Goal: Information Seeking & Learning: Find contact information

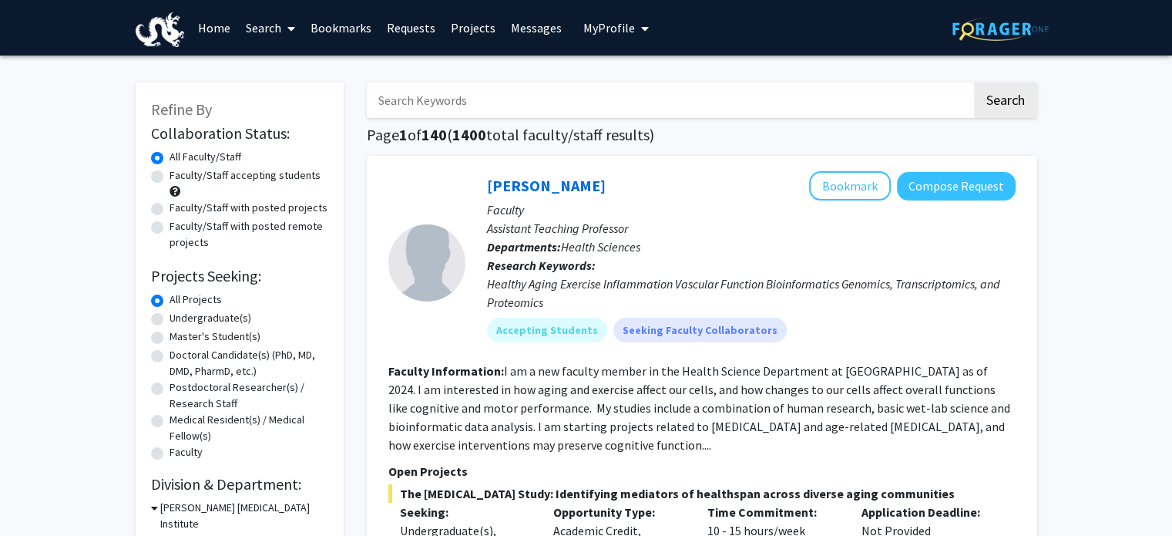
click at [345, 18] on link "Bookmarks" at bounding box center [341, 28] width 76 height 54
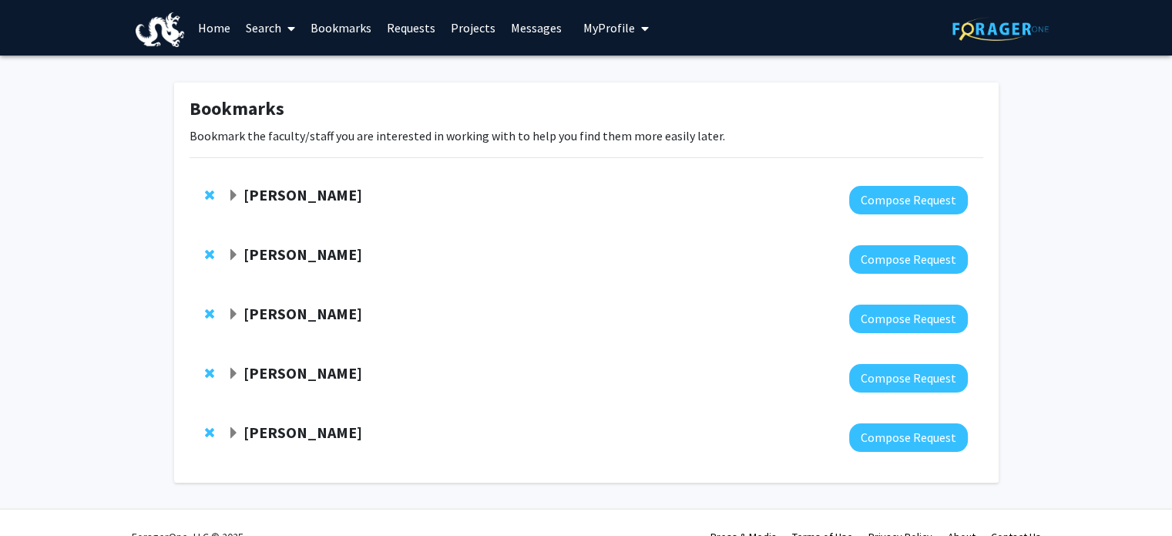
click at [228, 190] on span "Expand Liang Zhang Bookmark" at bounding box center [233, 196] width 12 height 12
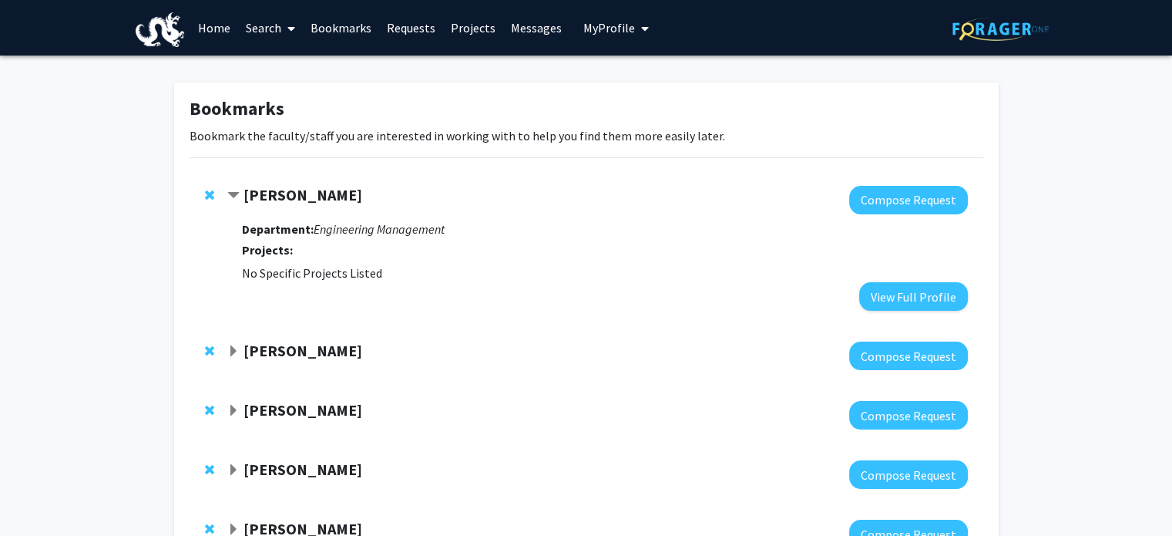
click at [234, 354] on span "Expand Zhiwei Chen Bookmark" at bounding box center [233, 351] width 12 height 12
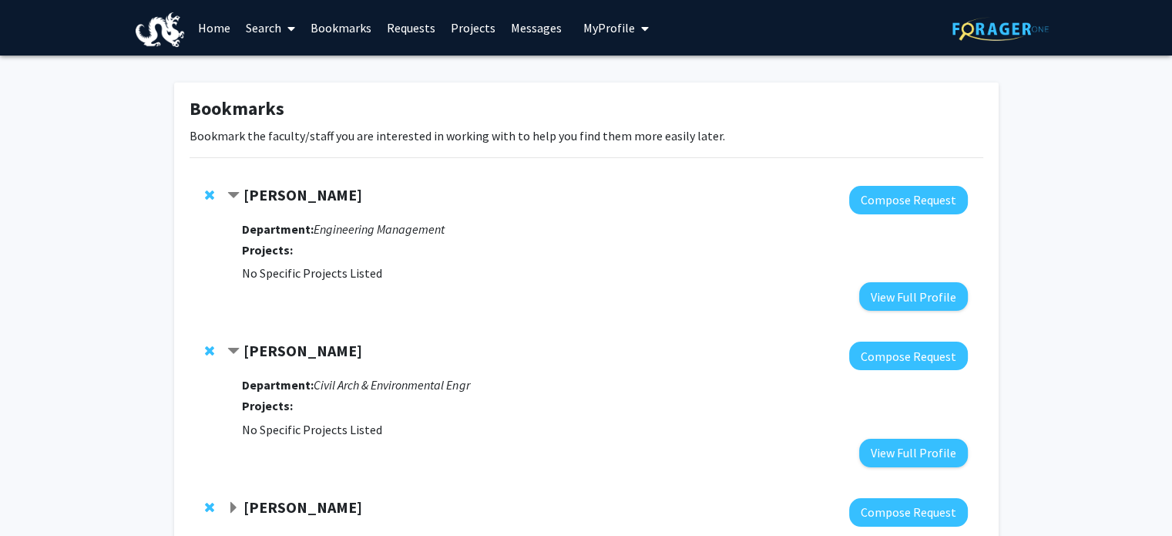
click at [321, 32] on link "Bookmarks" at bounding box center [341, 28] width 76 height 54
click at [253, 35] on link "Search" at bounding box center [270, 28] width 65 height 54
click at [280, 101] on span "Students" at bounding box center [285, 101] width 94 height 31
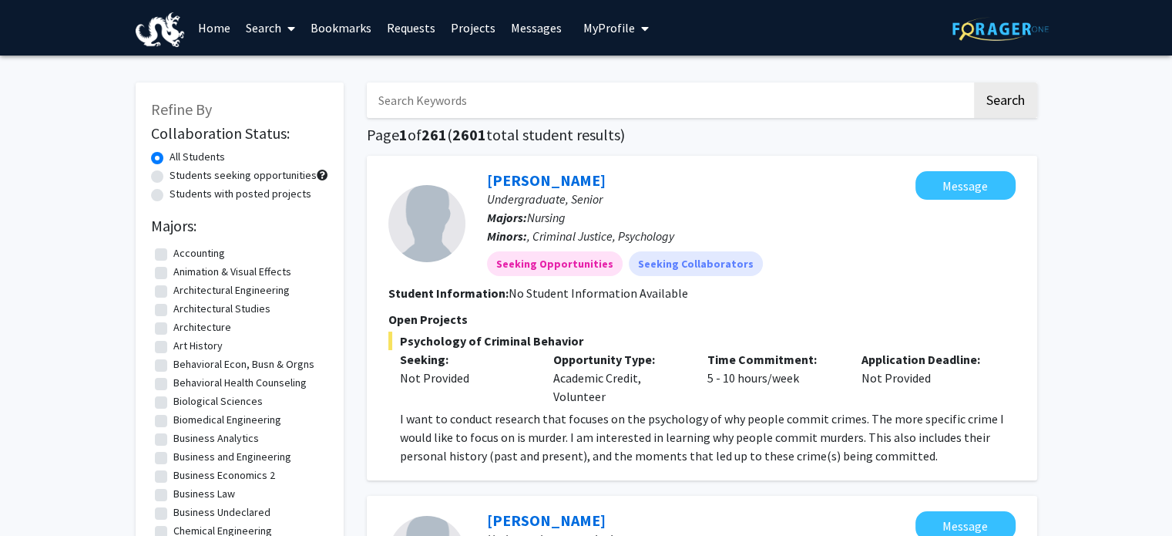
click at [392, 104] on input "Search Keywords" at bounding box center [669, 99] width 605 height 35
type input "VIP"
click at [974, 82] on button "Search" at bounding box center [1005, 99] width 63 height 35
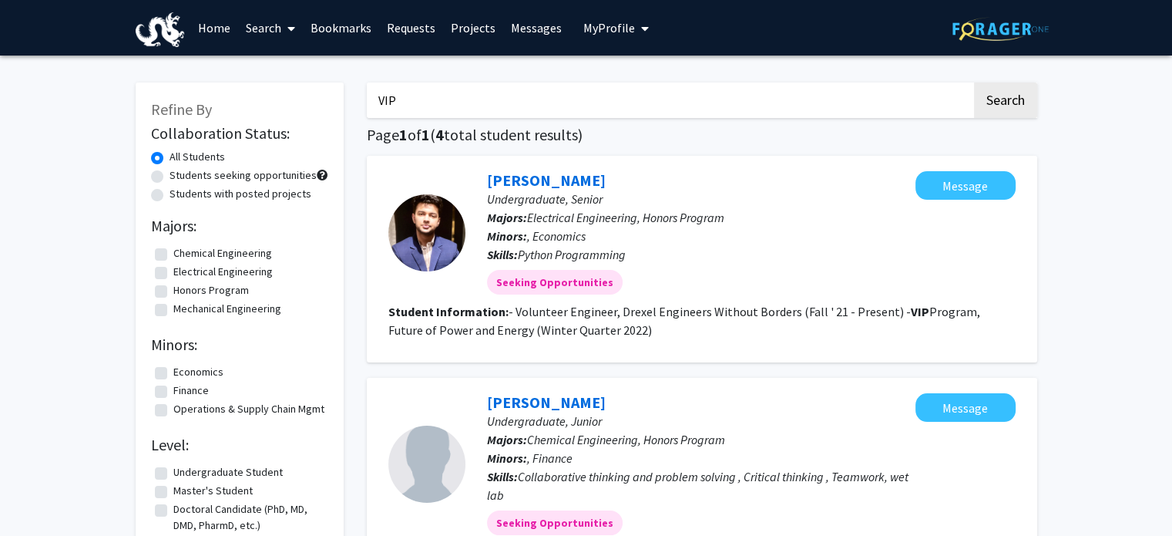
click at [276, 27] on link "Search" at bounding box center [270, 28] width 65 height 54
click at [284, 57] on span "Faculty/Staff" at bounding box center [294, 70] width 113 height 31
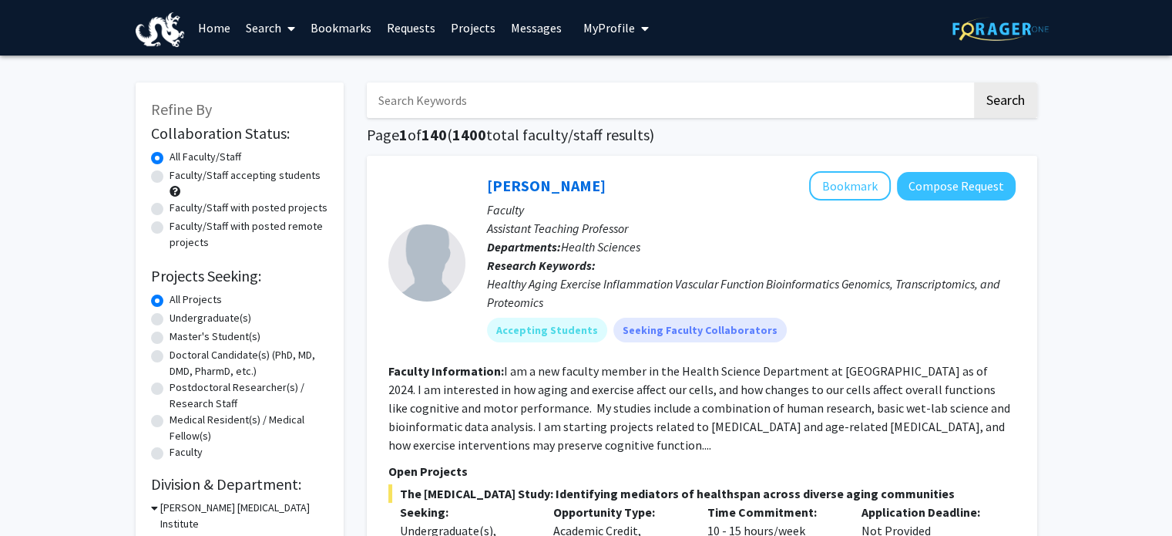
click at [418, 84] on input "Search Keywords" at bounding box center [669, 99] width 605 height 35
type input "VIP"
click at [974, 82] on button "Search" at bounding box center [1005, 99] width 63 height 35
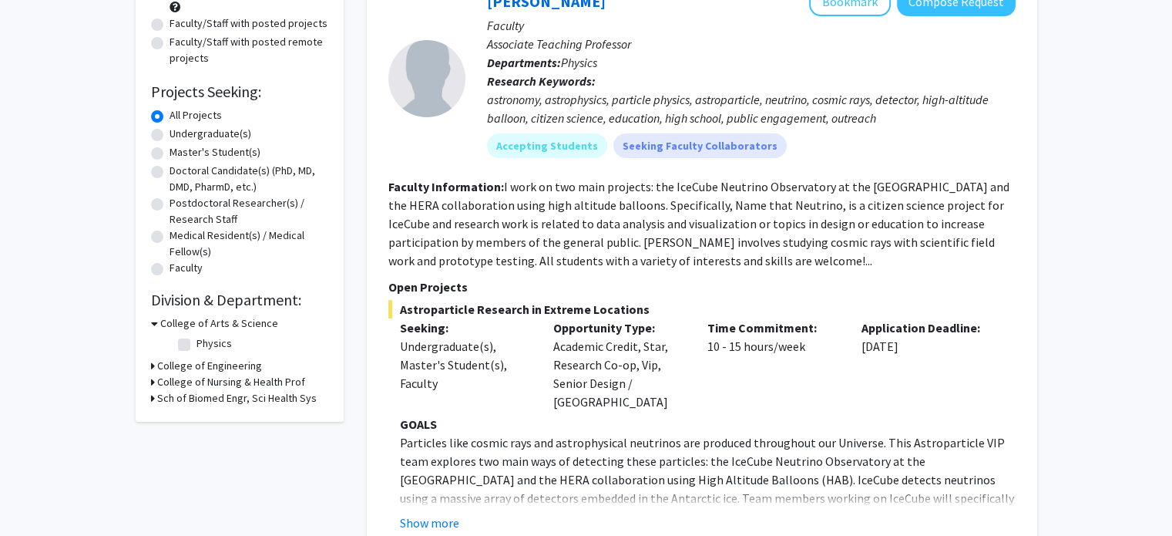
scroll to position [187, 0]
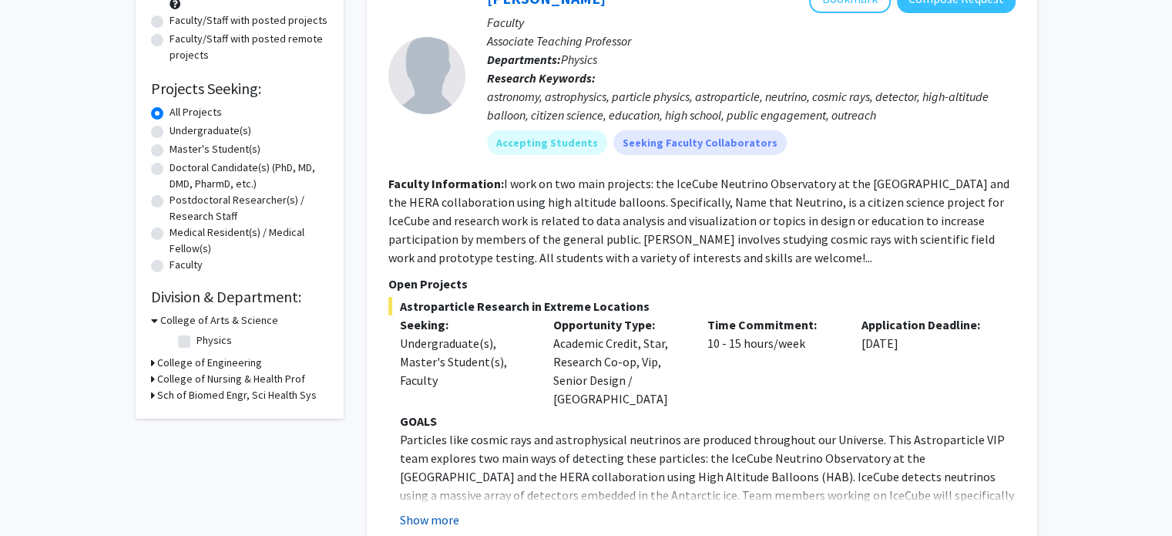
click at [441, 510] on button "Show more" at bounding box center [429, 519] width 59 height 18
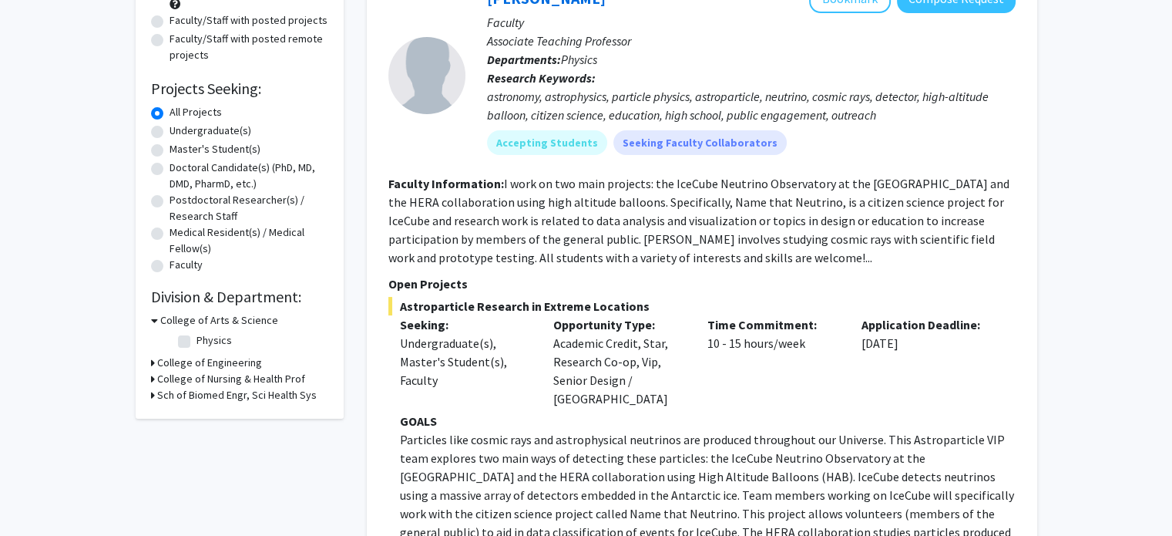
click at [197, 130] on label "Undergraduate(s)" at bounding box center [211, 131] width 82 height 16
click at [180, 130] on input "Undergraduate(s)" at bounding box center [175, 128] width 10 height 10
radio input "true"
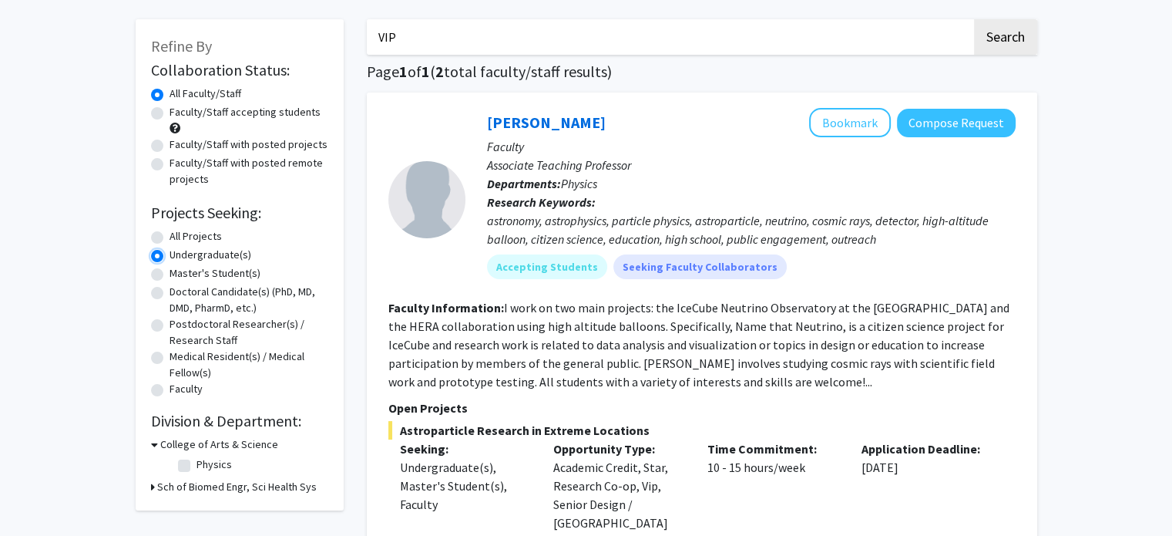
scroll to position [80, 0]
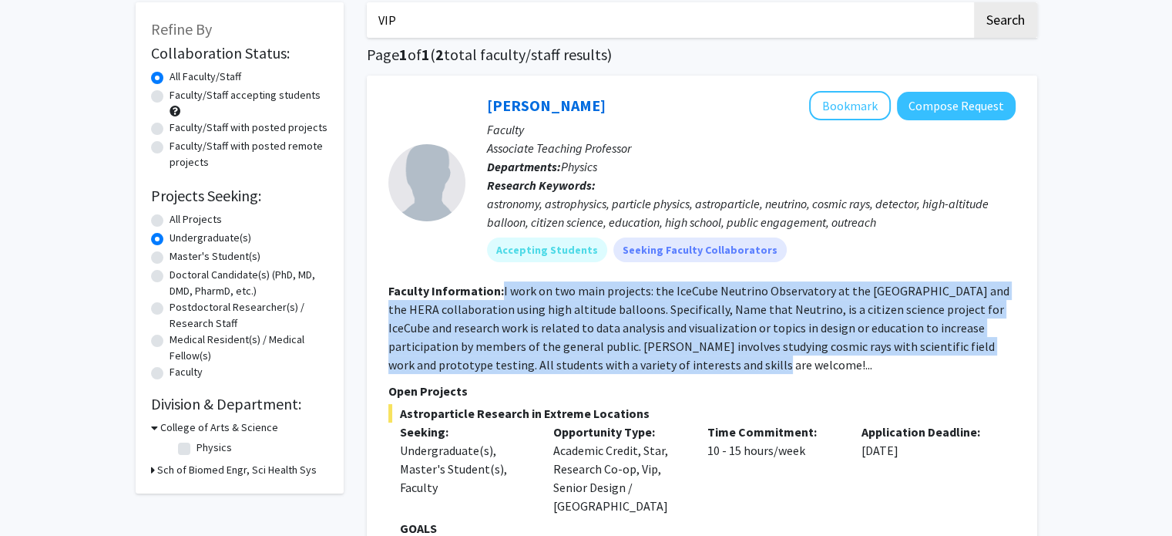
drag, startPoint x: 737, startPoint y: 358, endPoint x: 501, endPoint y: 292, distance: 245.0
click at [501, 292] on section "Faculty Information: I work on two main projects: the IceCube Neutrino Observat…" at bounding box center [701, 327] width 627 height 92
copy fg-read-more "I work on two main projects: the IceCube Neutrino Observatory at the [GEOGRAPHI…"
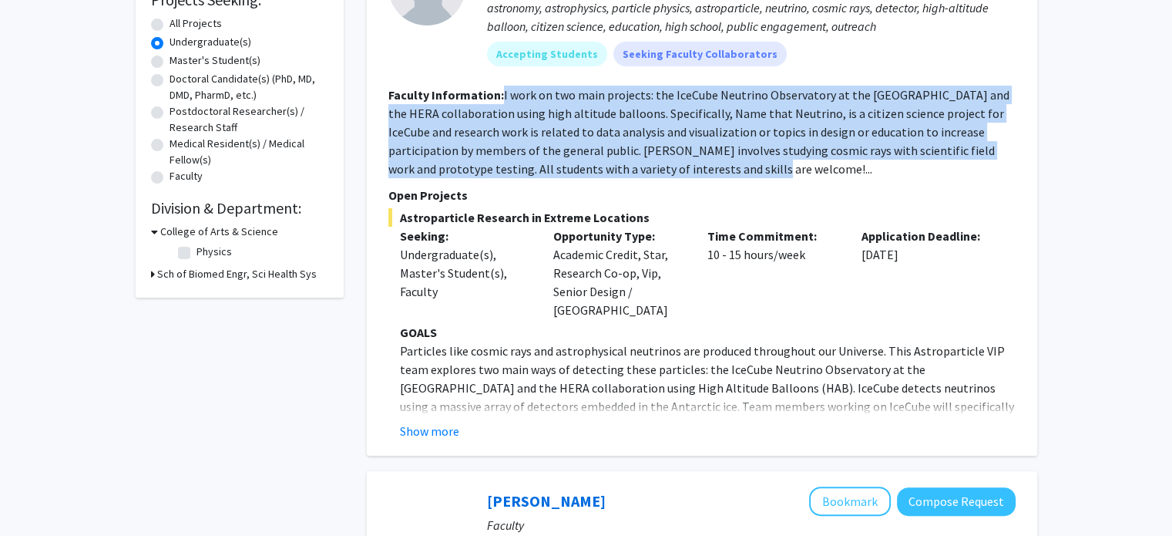
scroll to position [277, 0]
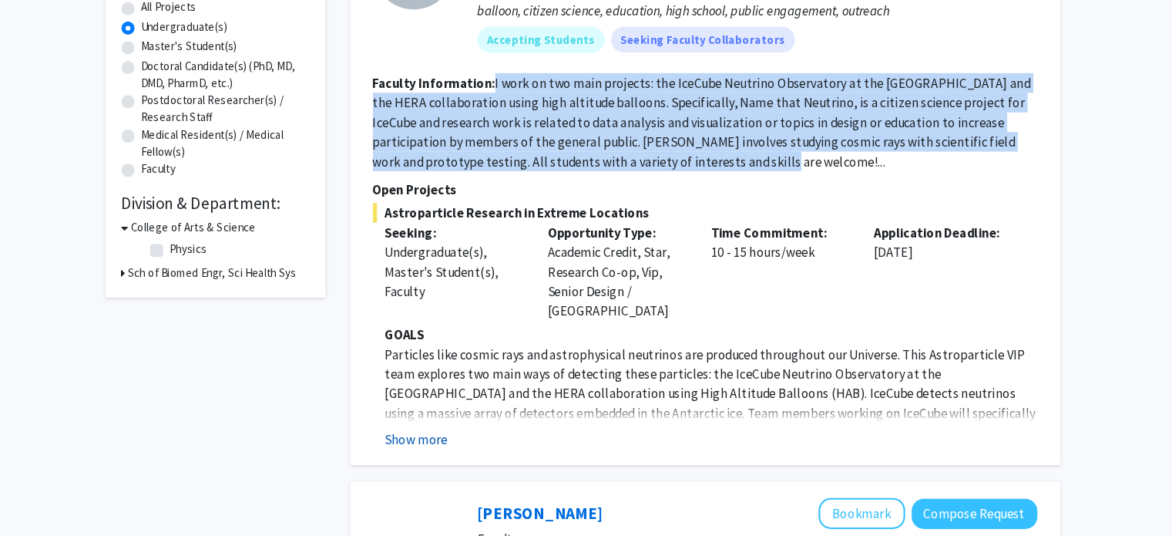
click at [438, 421] on button "Show more" at bounding box center [429, 430] width 59 height 18
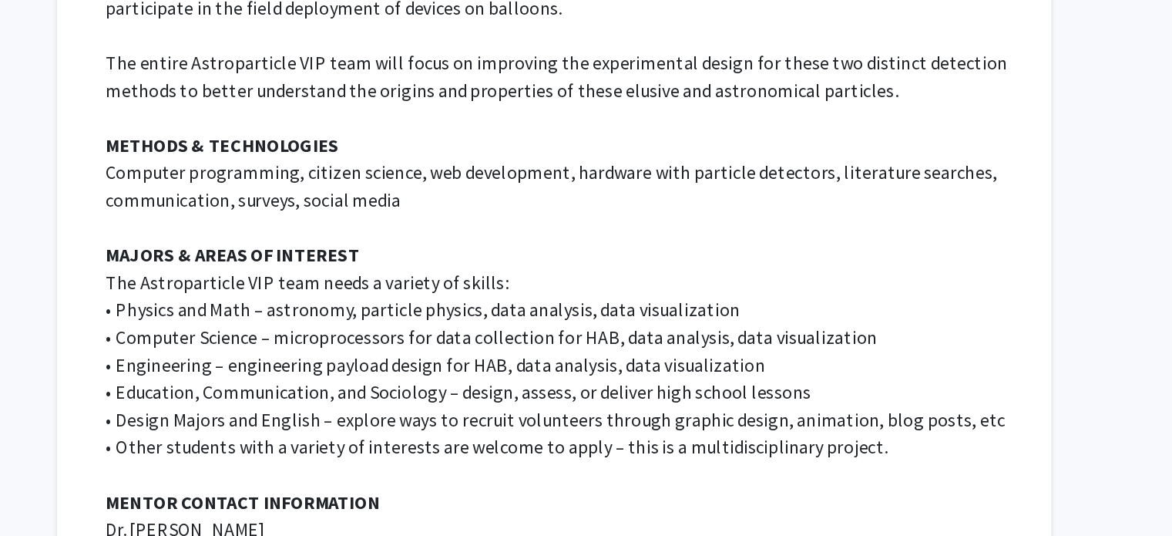
scroll to position [725, 0]
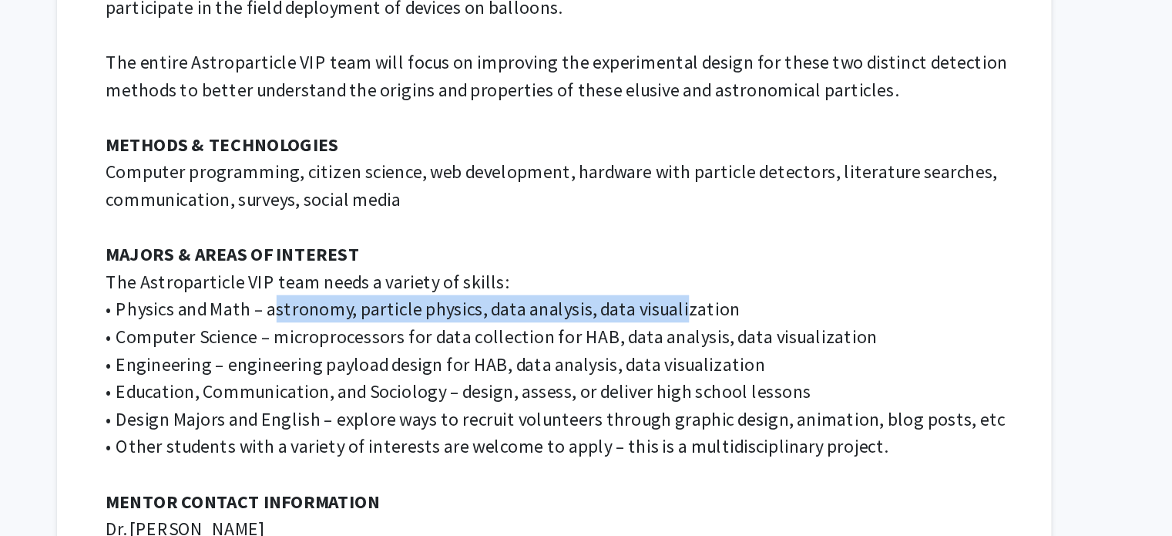
drag, startPoint x: 509, startPoint y: 347, endPoint x: 785, endPoint y: 351, distance: 275.2
click at [785, 373] on p "• Physics and Math – astronomy, particle physics, data analysis, data visualiza…" at bounding box center [708, 382] width 616 height 18
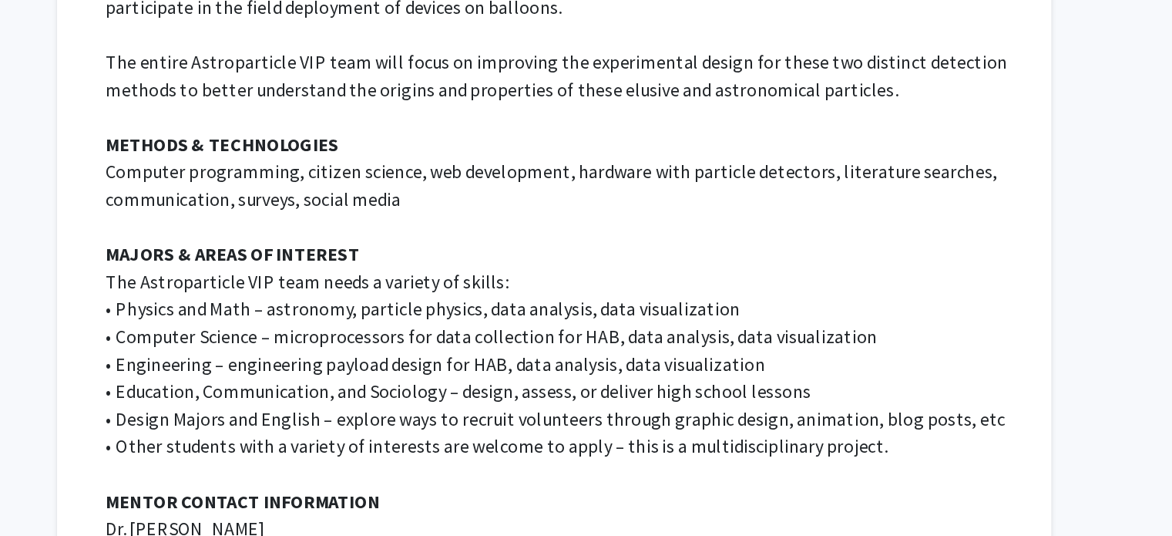
click at [664, 484] on p at bounding box center [708, 493] width 616 height 18
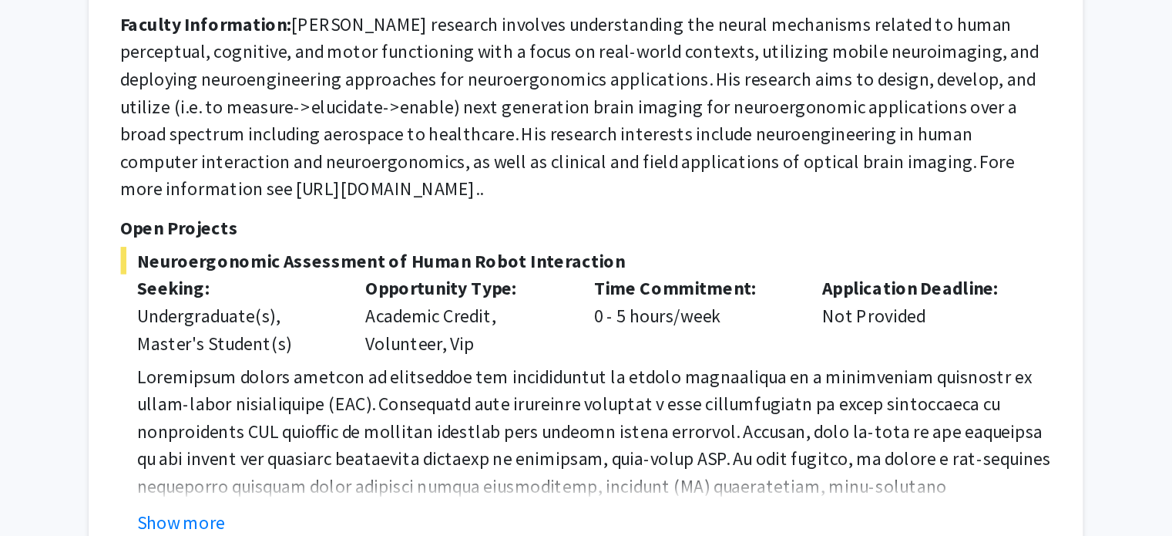
scroll to position [1568, 0]
click at [434, 516] on button "Show more" at bounding box center [429, 525] width 59 height 18
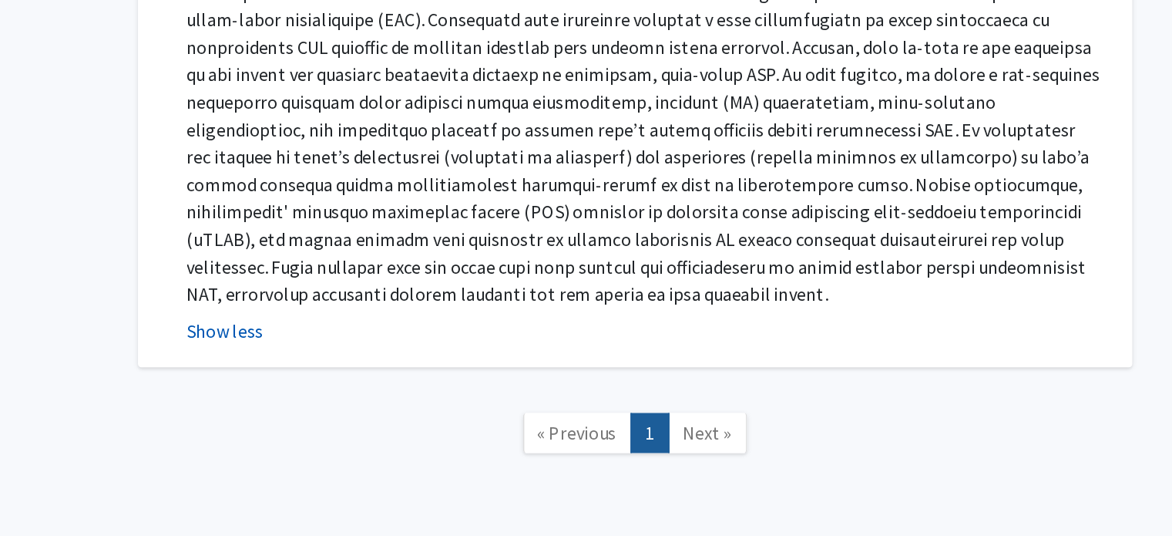
scroll to position [1839, 0]
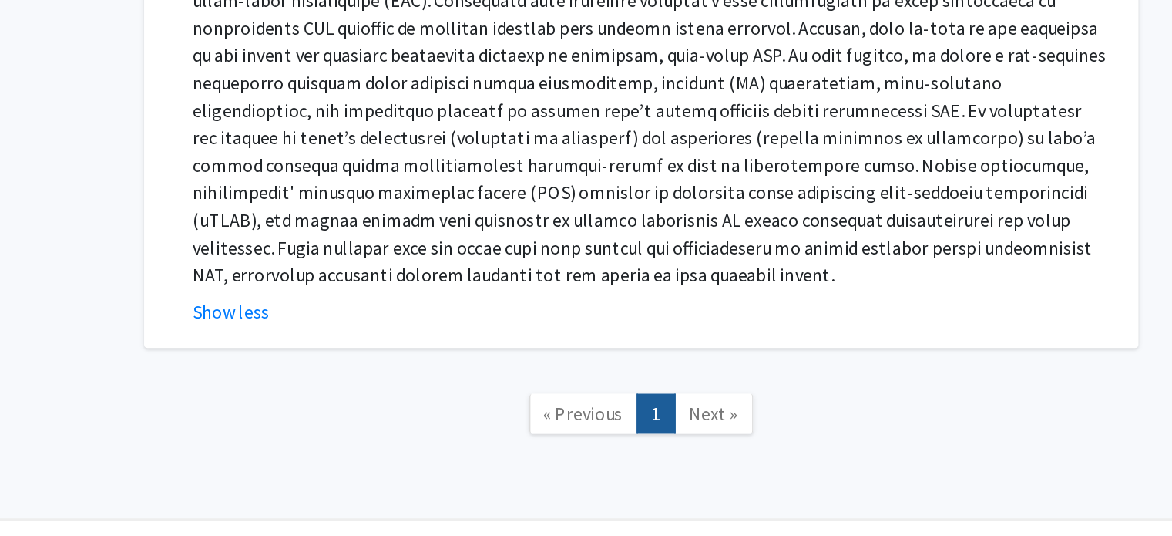
click at [740, 440] on link "Next »" at bounding box center [750, 452] width 53 height 27
click at [686, 440] on link "« Previous" at bounding box center [663, 452] width 73 height 27
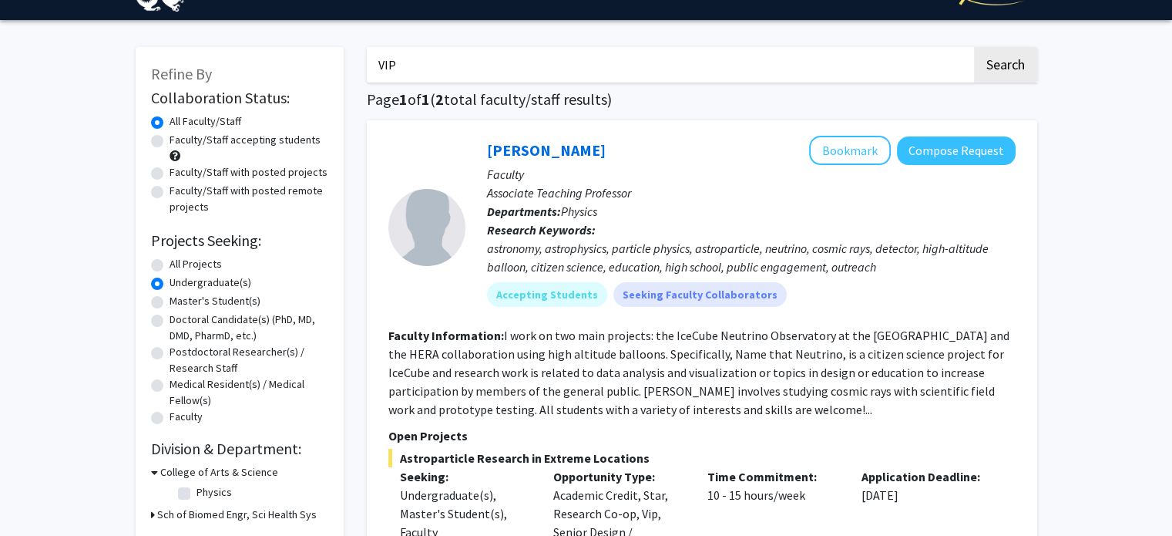
scroll to position [0, 0]
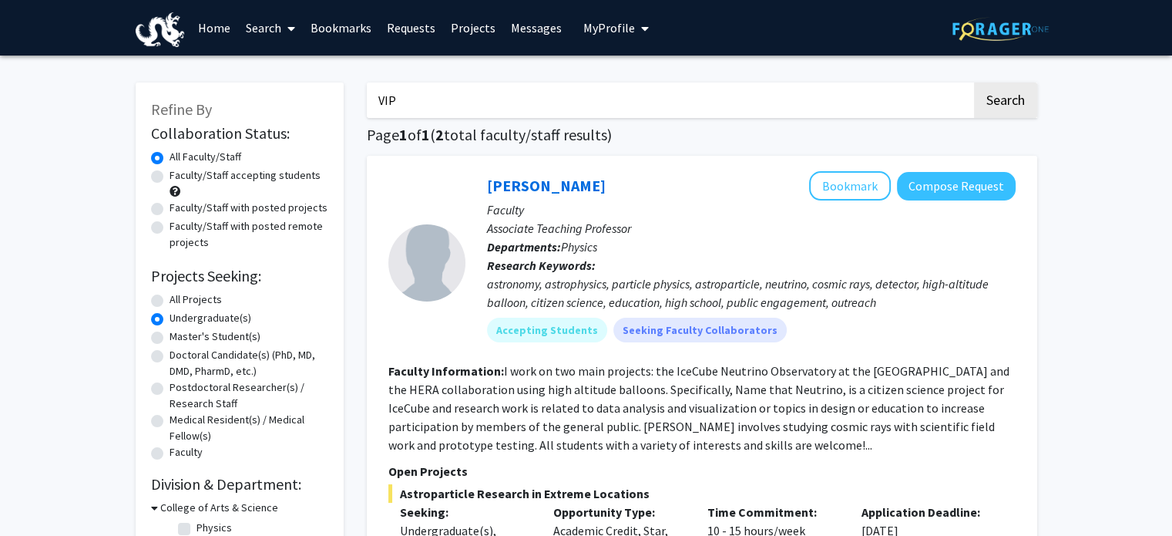
click at [201, 307] on label "All Projects" at bounding box center [196, 299] width 52 height 16
click at [180, 301] on input "All Projects" at bounding box center [175, 296] width 10 height 10
radio input "true"
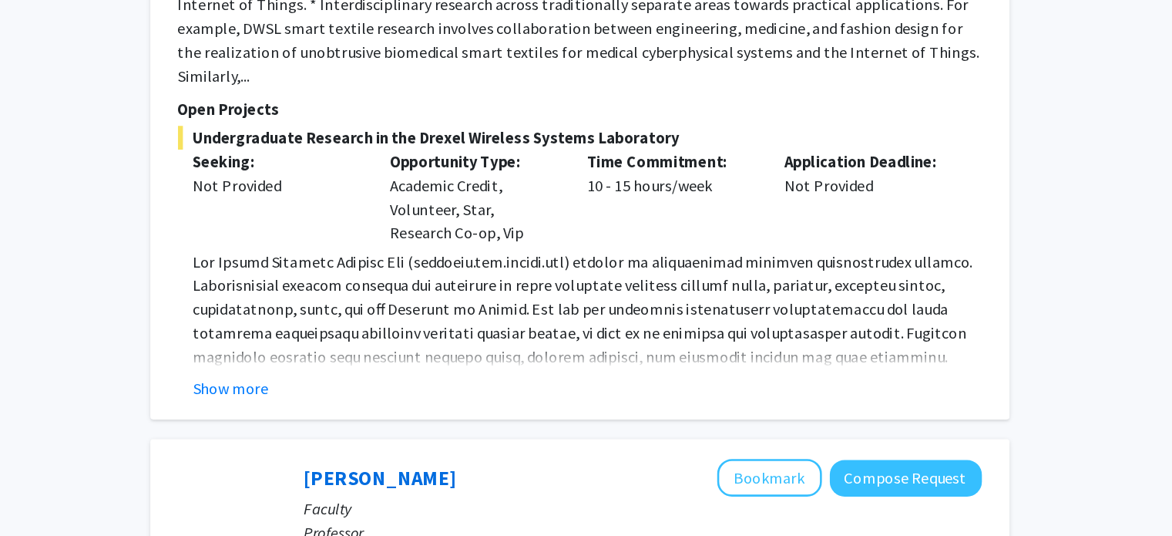
scroll to position [919, 0]
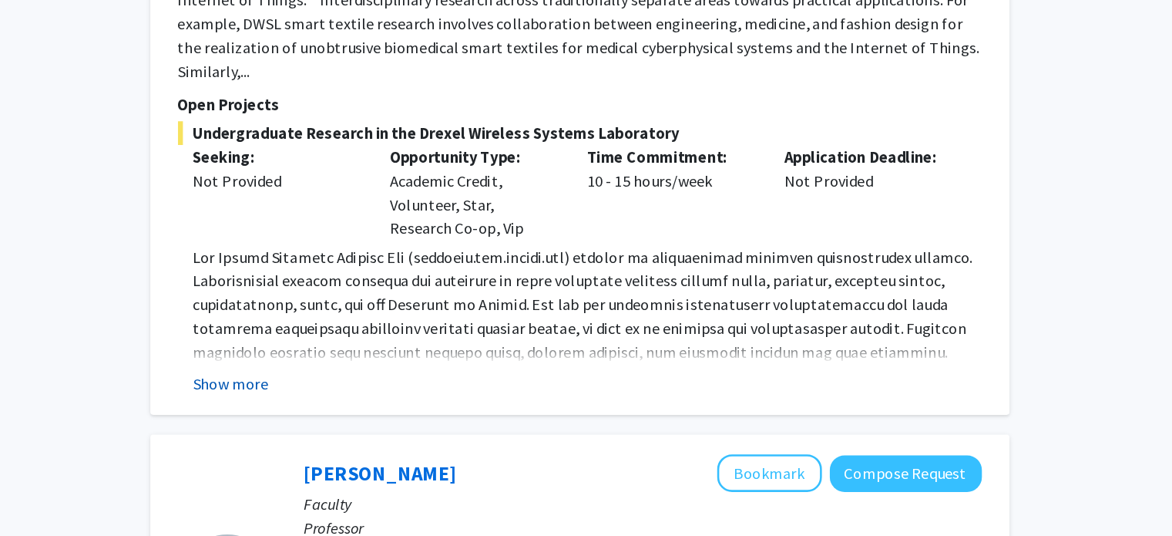
click at [439, 407] on button "Show more" at bounding box center [429, 416] width 59 height 18
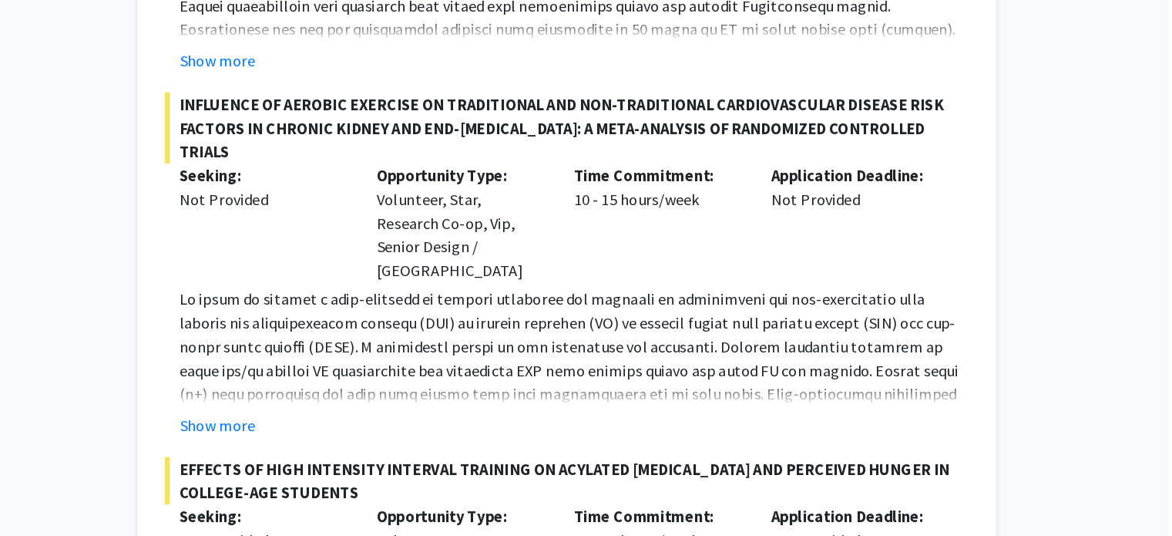
scroll to position [2567, 0]
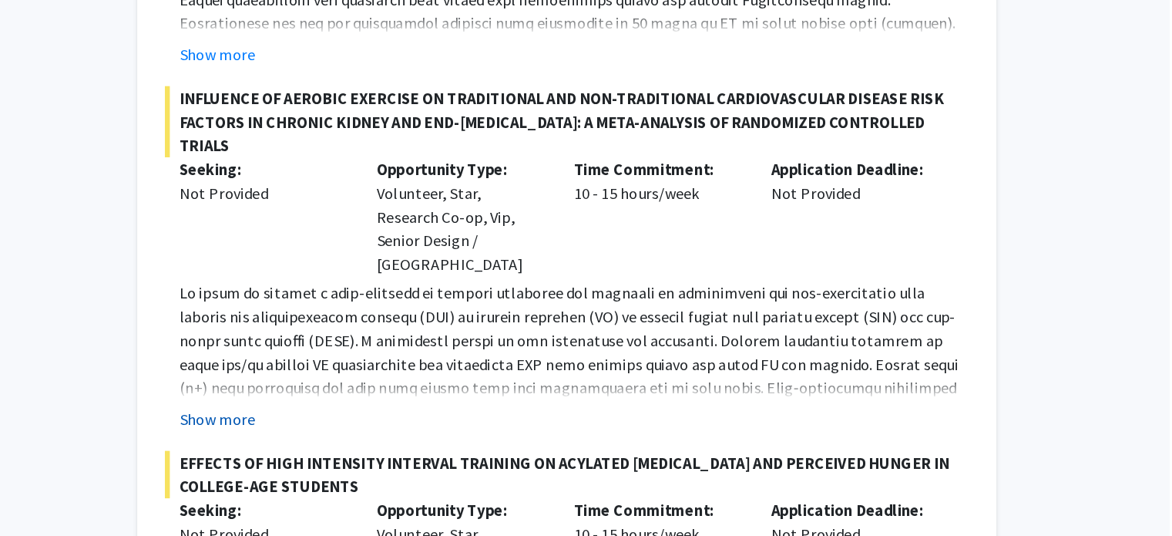
click at [439, 435] on button "Show more" at bounding box center [429, 444] width 59 height 18
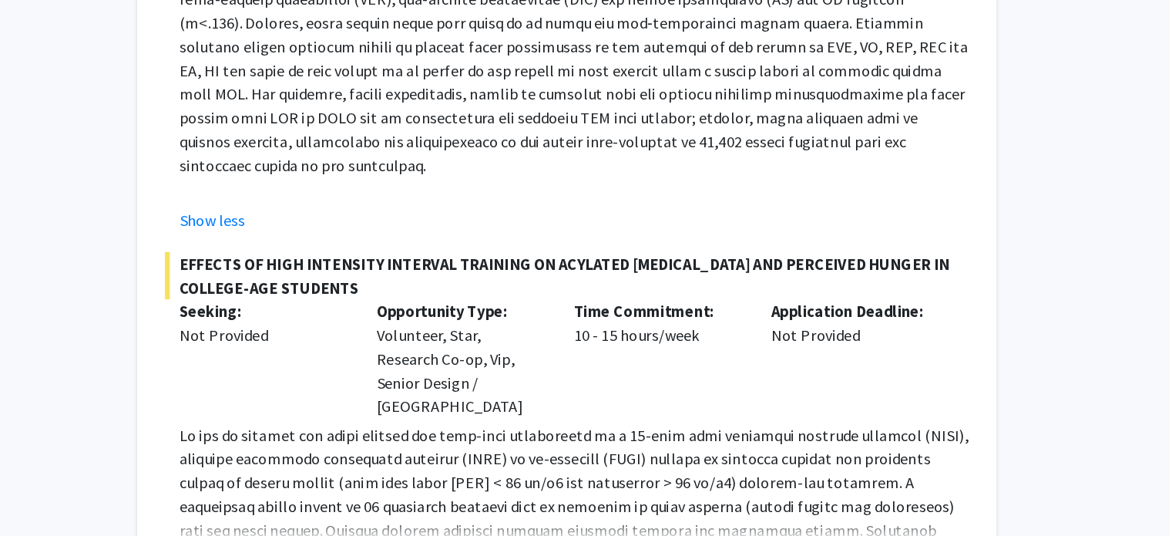
scroll to position [3018, 0]
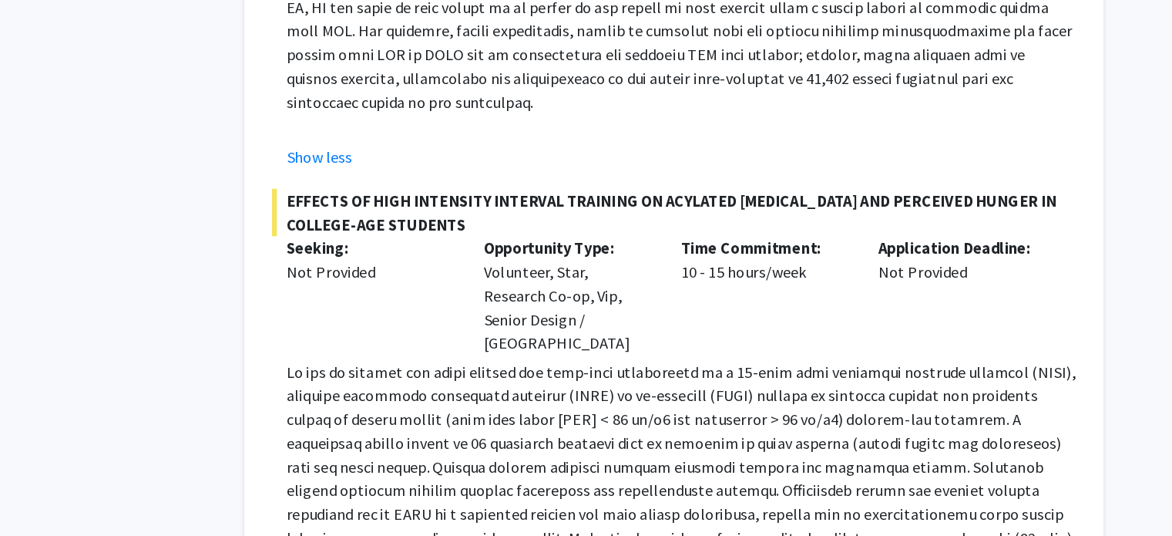
scroll to position [3193, 0]
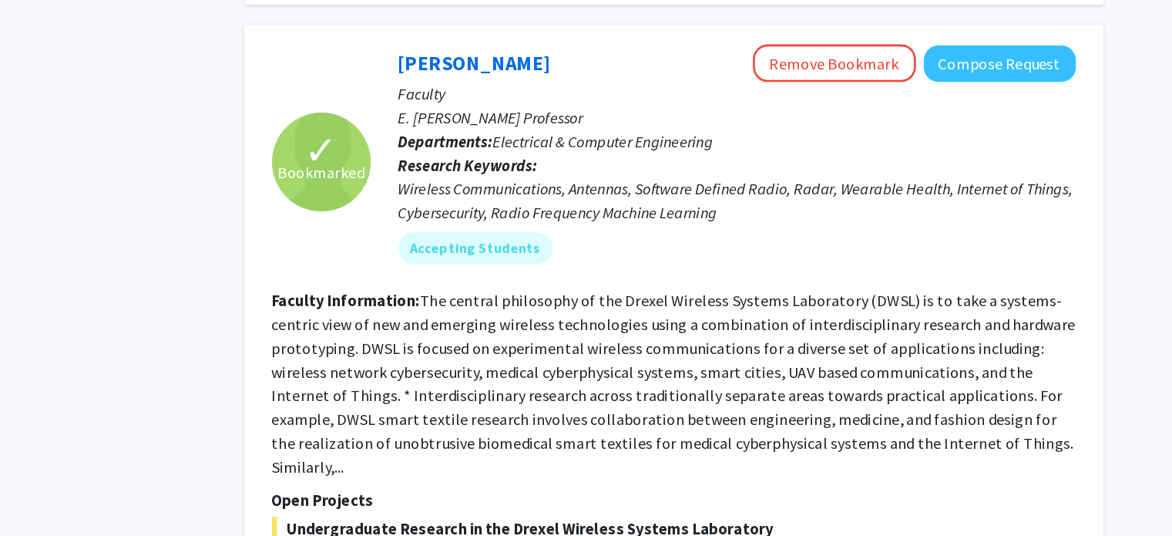
scroll to position [668, 0]
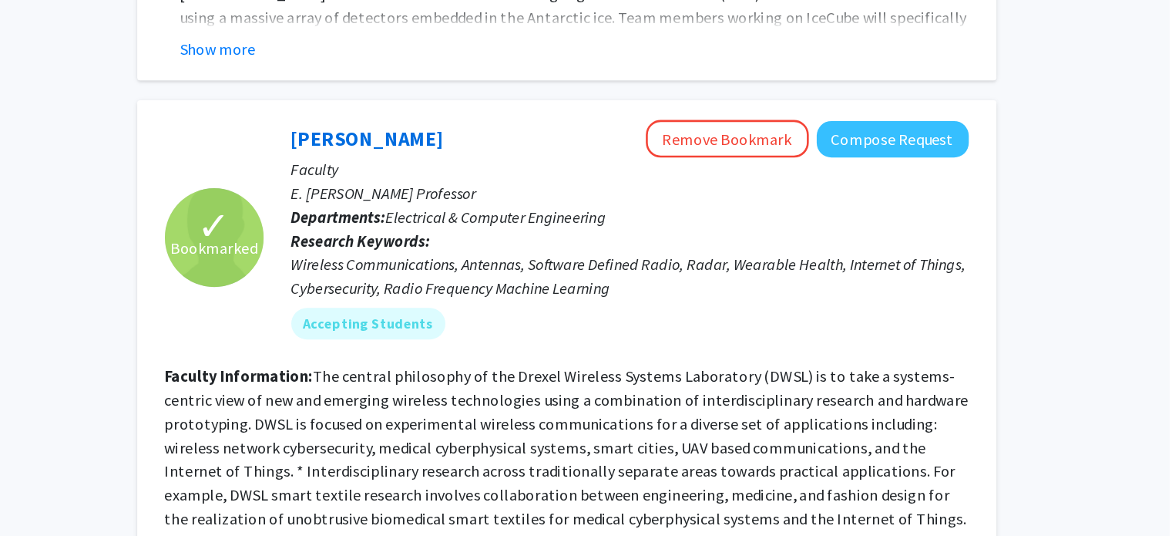
click at [502, 286] on fg-read-more "The central philosophy of the Drexel Wireless Systems Laboratory (DWSL) is to t…" at bounding box center [701, 358] width 627 height 145
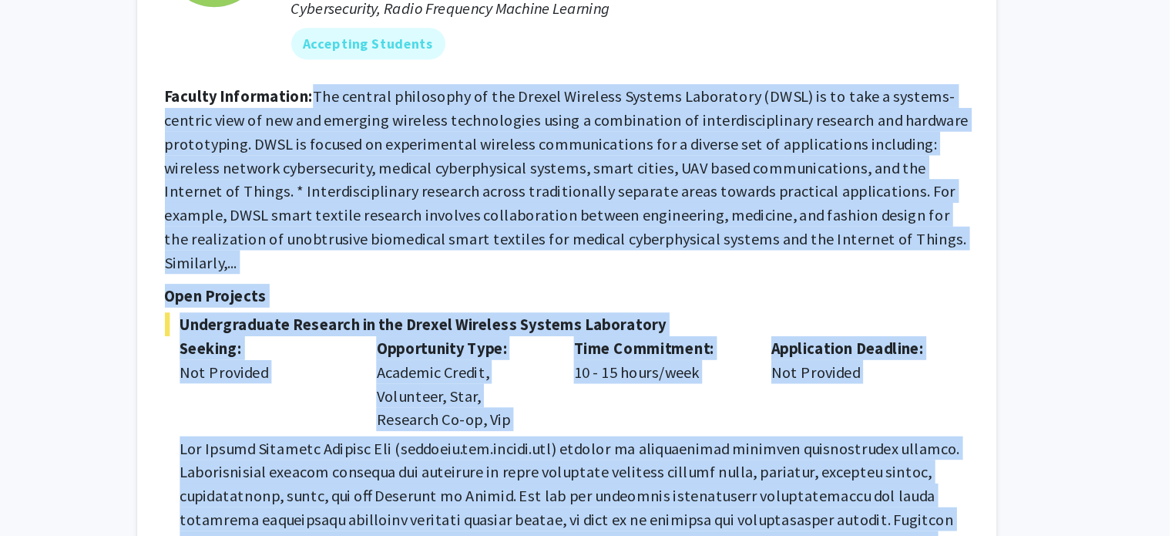
scroll to position [934, 0]
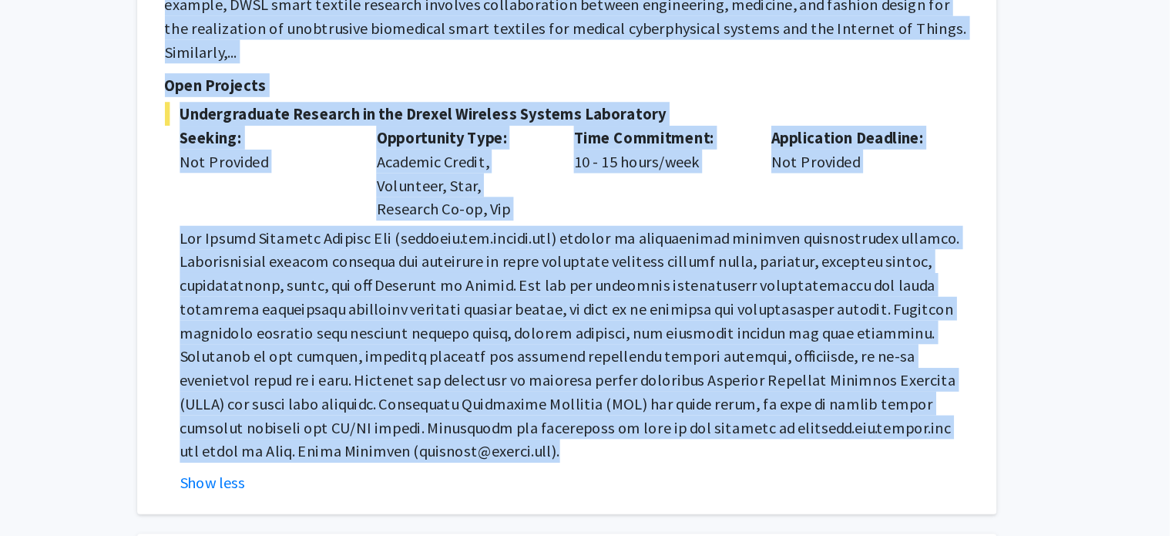
drag, startPoint x: 502, startPoint y: 279, endPoint x: 603, endPoint y: 428, distance: 179.8
click at [603, 428] on fg-search-faculty "✓ Bookmarked [PERSON_NAME] Remove Bookmark Compose Request Faculty E. [PERSON_N…" at bounding box center [701, 165] width 627 height 674
copy fg-search-faculty "The central philosophy of the Drexel Wireless Systems Laboratory (DWSL) is to t…"
click at [781, 247] on div "Time Commitment: 10 - 15 hours/week" at bounding box center [773, 252] width 154 height 74
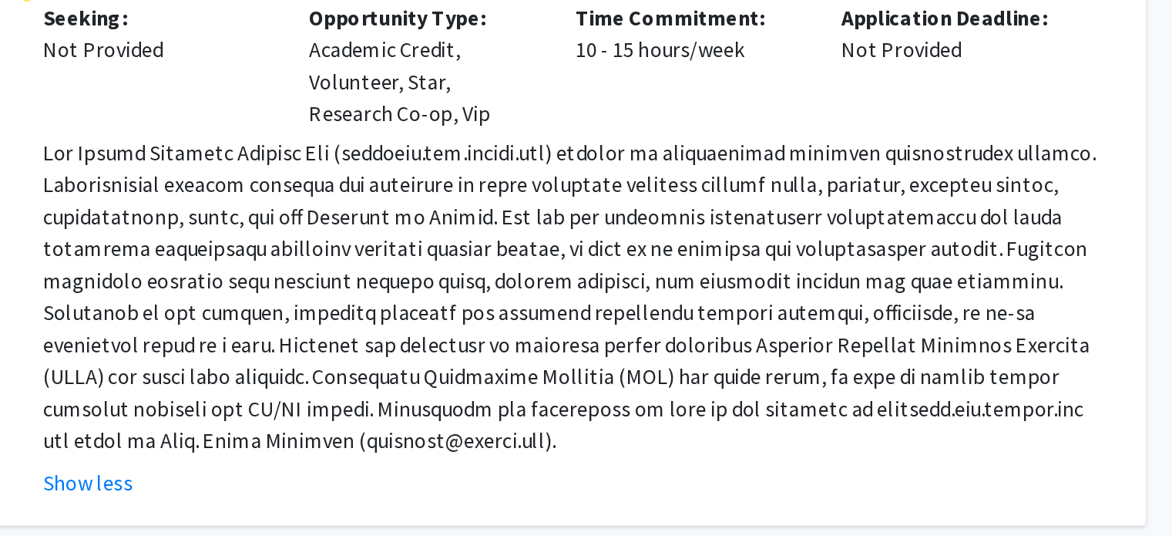
scroll to position [963, 0]
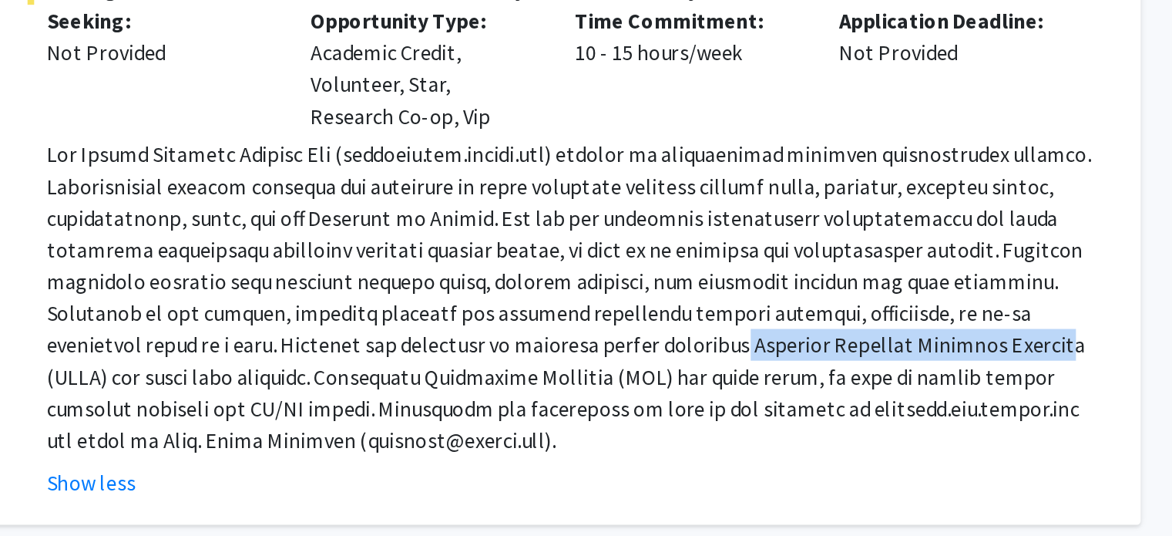
drag, startPoint x: 650, startPoint y: 346, endPoint x: 839, endPoint y: 340, distance: 188.9
click at [839, 340] on p at bounding box center [708, 356] width 616 height 185
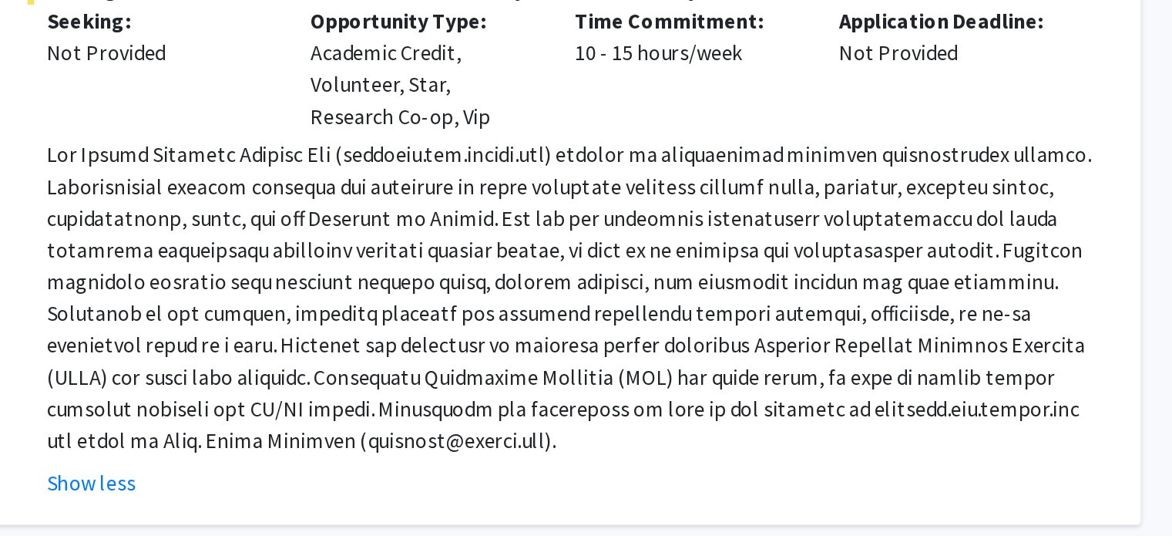
click at [829, 368] on p at bounding box center [708, 356] width 616 height 185
drag, startPoint x: 669, startPoint y: 383, endPoint x: 785, endPoint y: 376, distance: 116.6
click at [785, 376] on p at bounding box center [708, 356] width 616 height 185
copy p "[DOMAIN_NAME]"
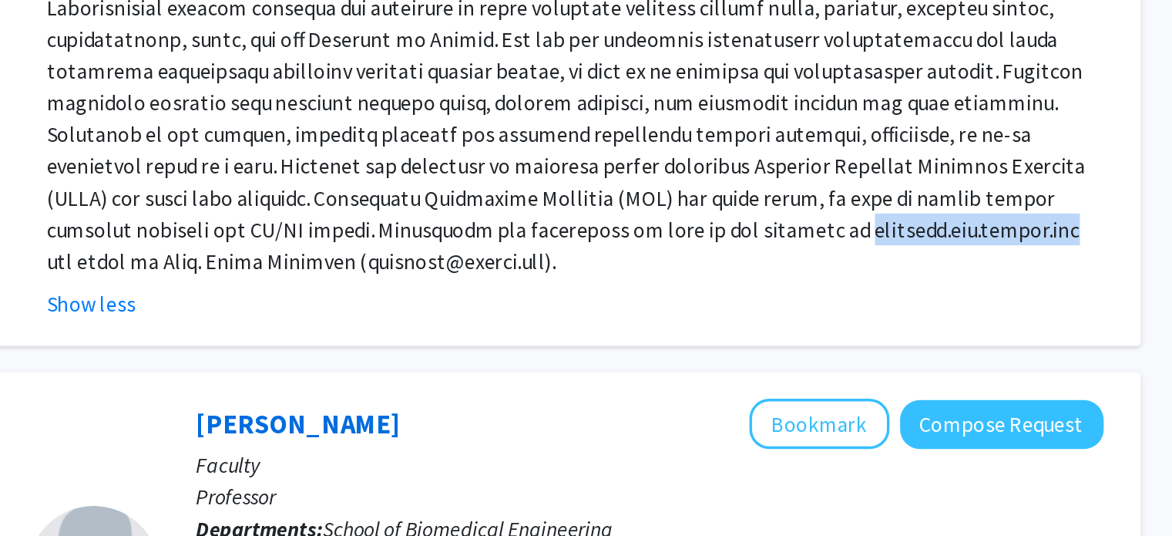
scroll to position [1027, 0]
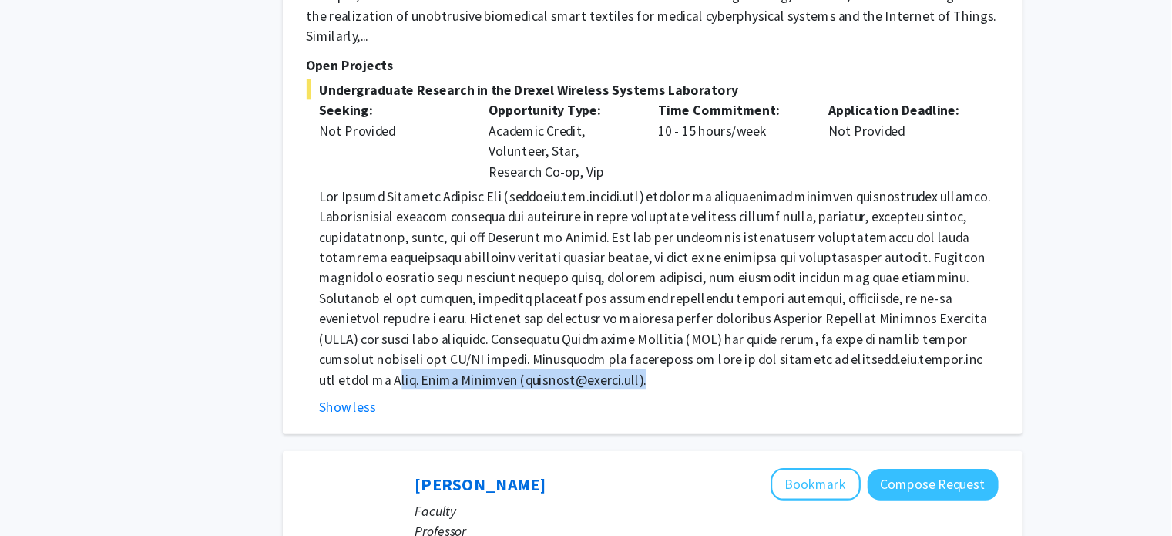
drag, startPoint x: 861, startPoint y: 338, endPoint x: 811, endPoint y: 352, distance: 52.2
click at [811, 352] on p at bounding box center [708, 310] width 616 height 185
copy p "rof. [PERSON_NAME] ([PERSON_NAME][EMAIL_ADDRESS][DOMAIN_NAME])."
